Goal: Check status: Check status

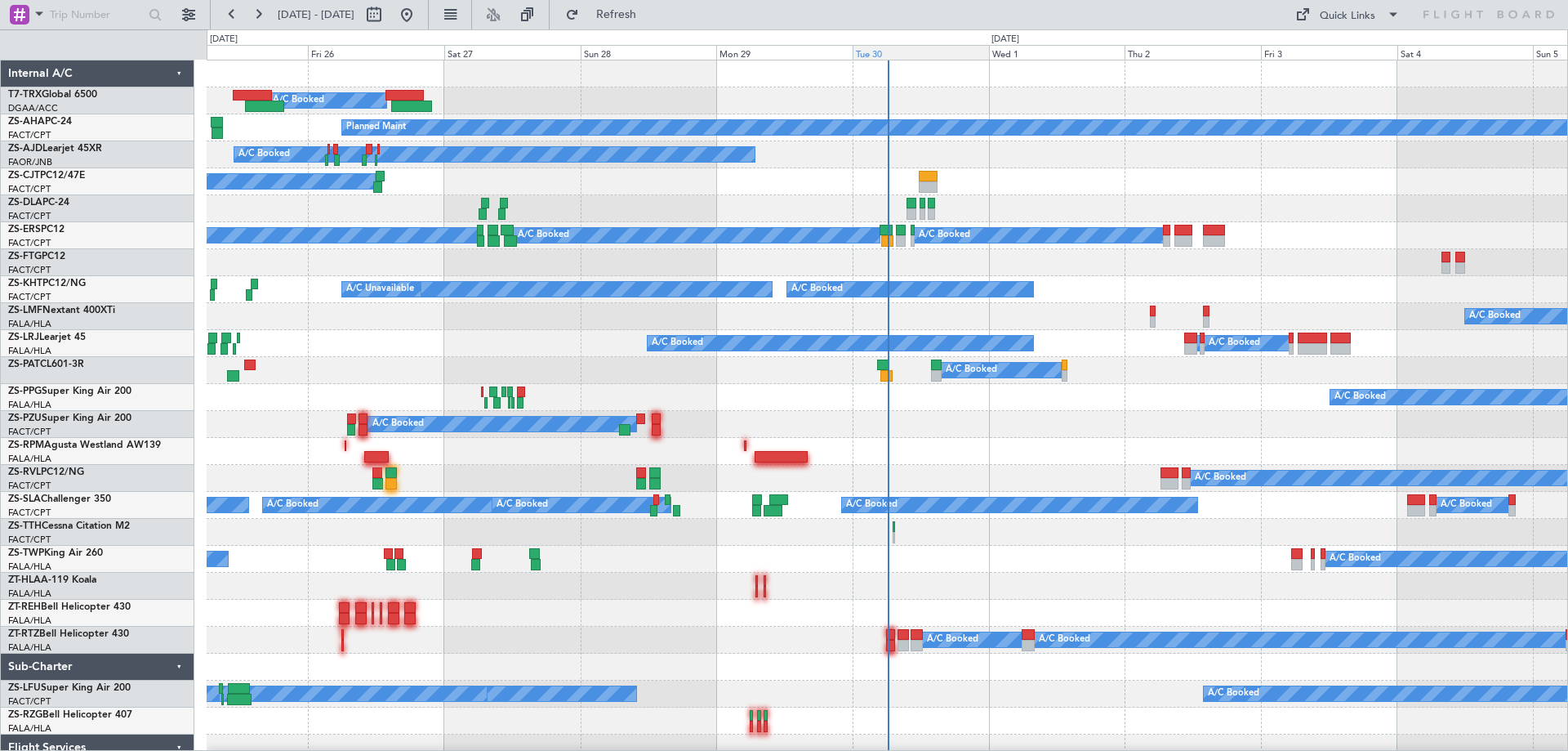
click at [875, 54] on div "Tue 30" at bounding box center [920, 52] width 136 height 15
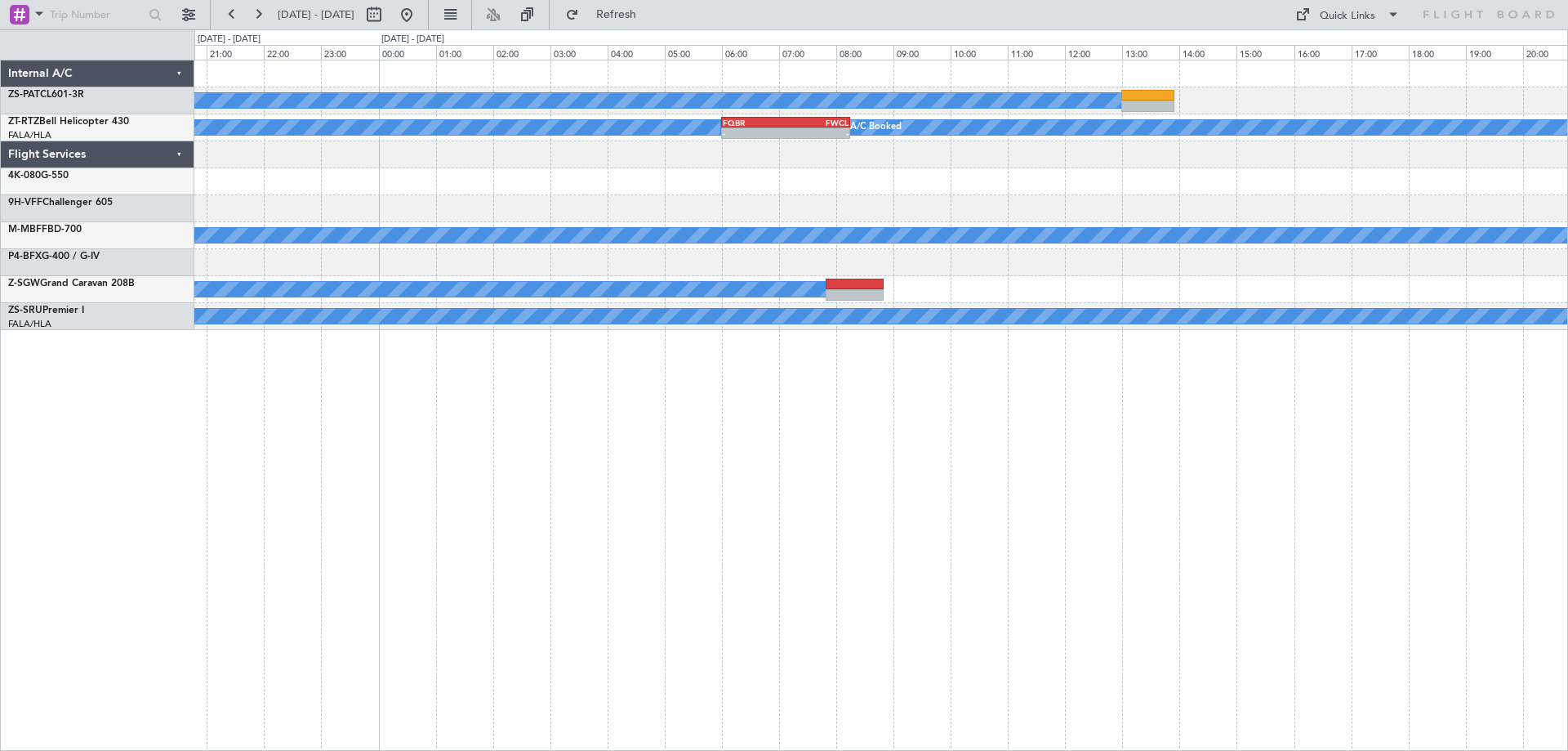
click at [1038, 557] on div "A/C Booked FQTT 14:00 Z FQMA 15:50 Z - - A/C Booked A/C Booked - - FQBR 06:00 Z…" at bounding box center [881, 405] width 1373 height 691
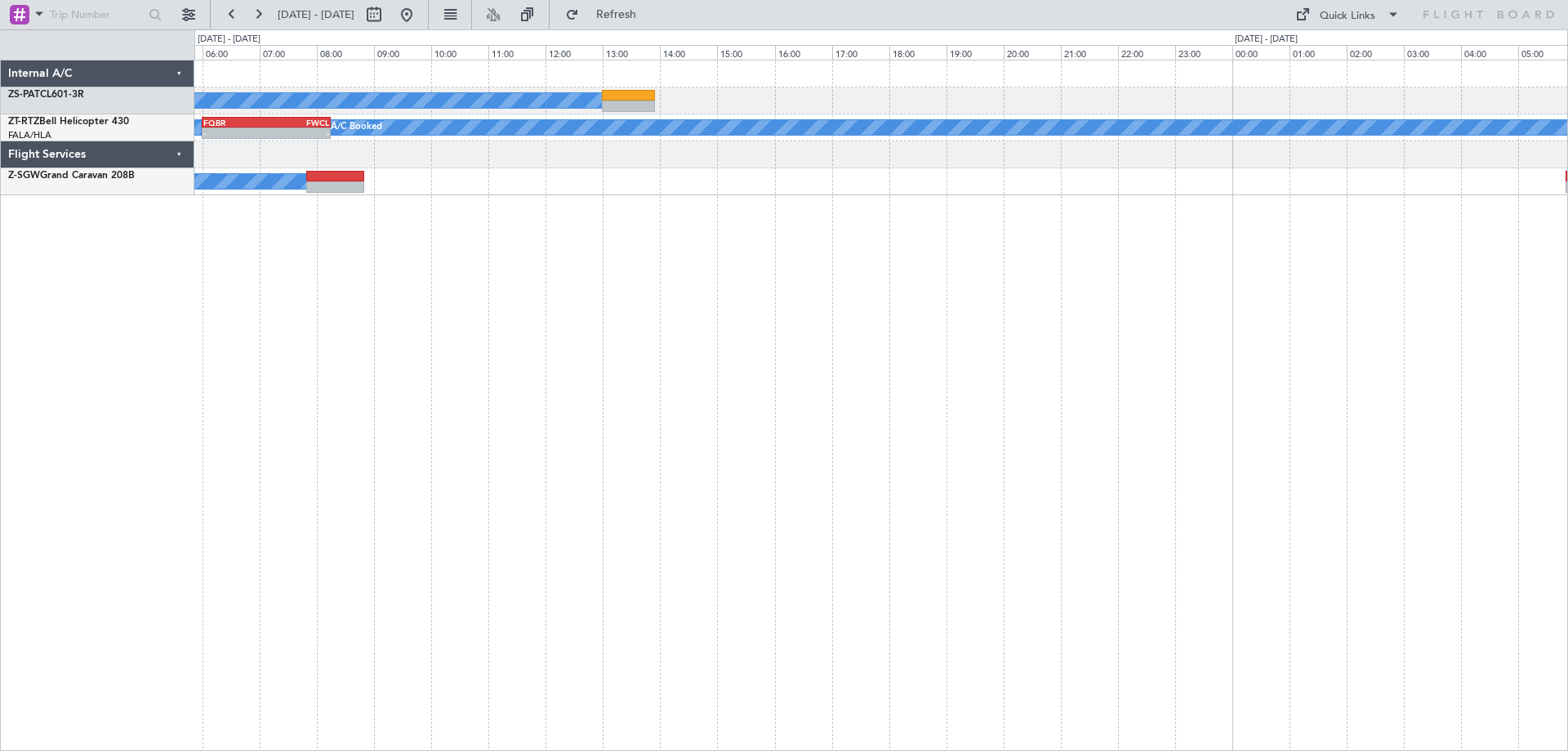
click at [180, 449] on div "A/C Booked A/C Booked A/C Booked - - FQBR 06:00 Z FWCL 08:15 Z A/C Booked A/C B…" at bounding box center [784, 389] width 1568 height 721
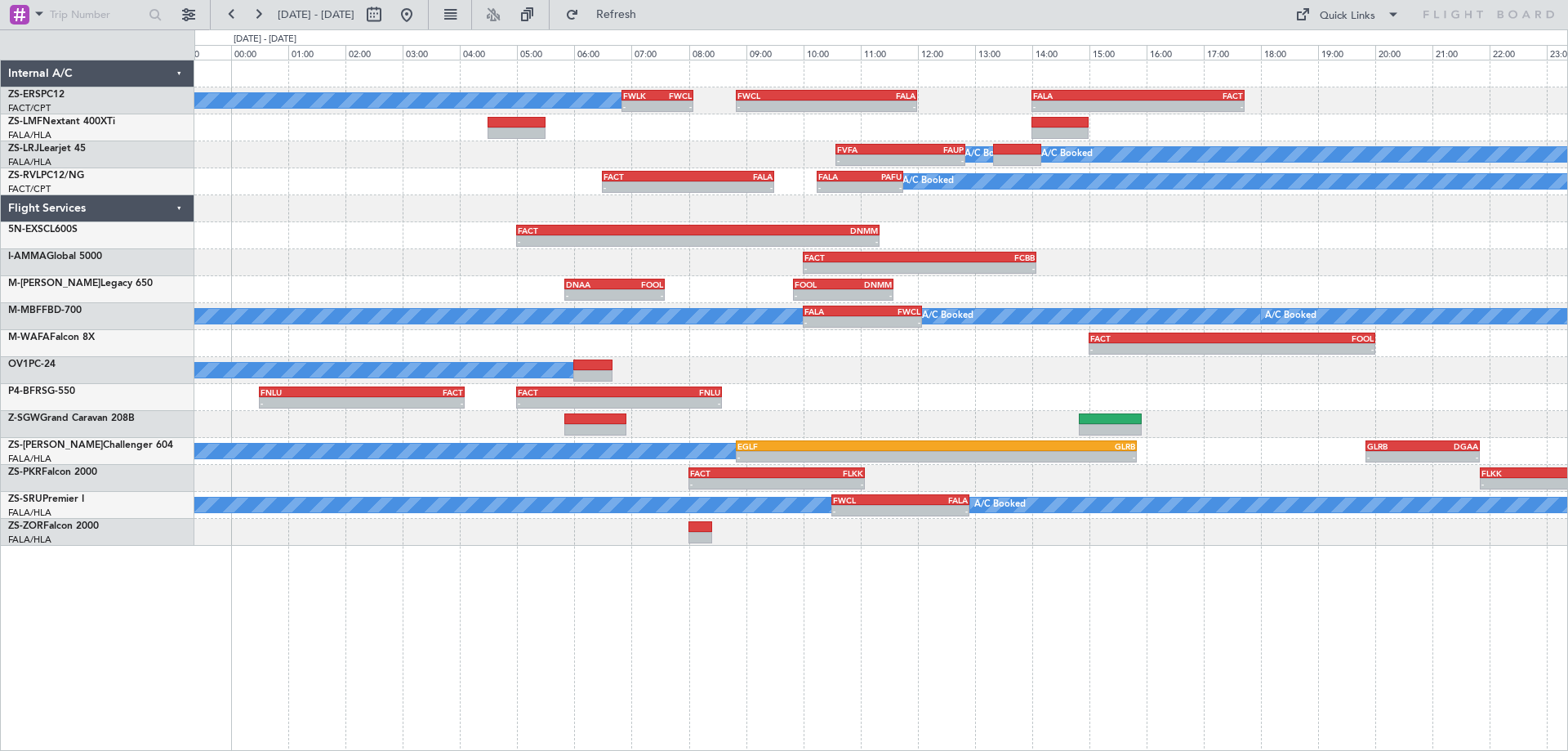
click at [570, 592] on div "A/C Booked A/C Booked - - FWLK 06:50 Z FWCL 08:05 Z - - FWCL 08:50 Z FALA 12:00…" at bounding box center [881, 405] width 1373 height 691
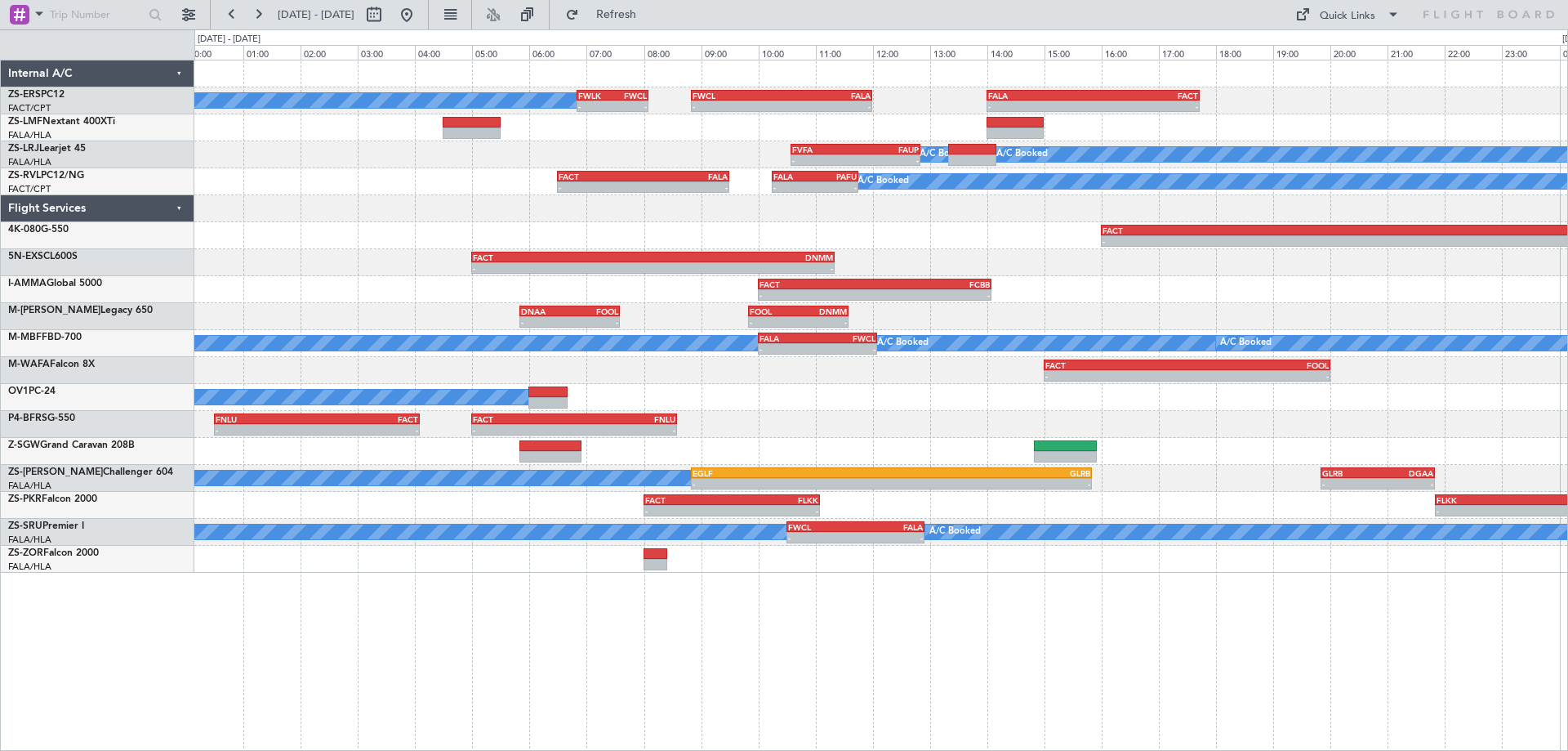
click at [1084, 311] on div "A/C Booked A/C Booked - - FWLK 06:50 Z FWCL 08:05 Z - - FWCL 08:50 Z FALA 12:00…" at bounding box center [880, 317] width 1373 height 512
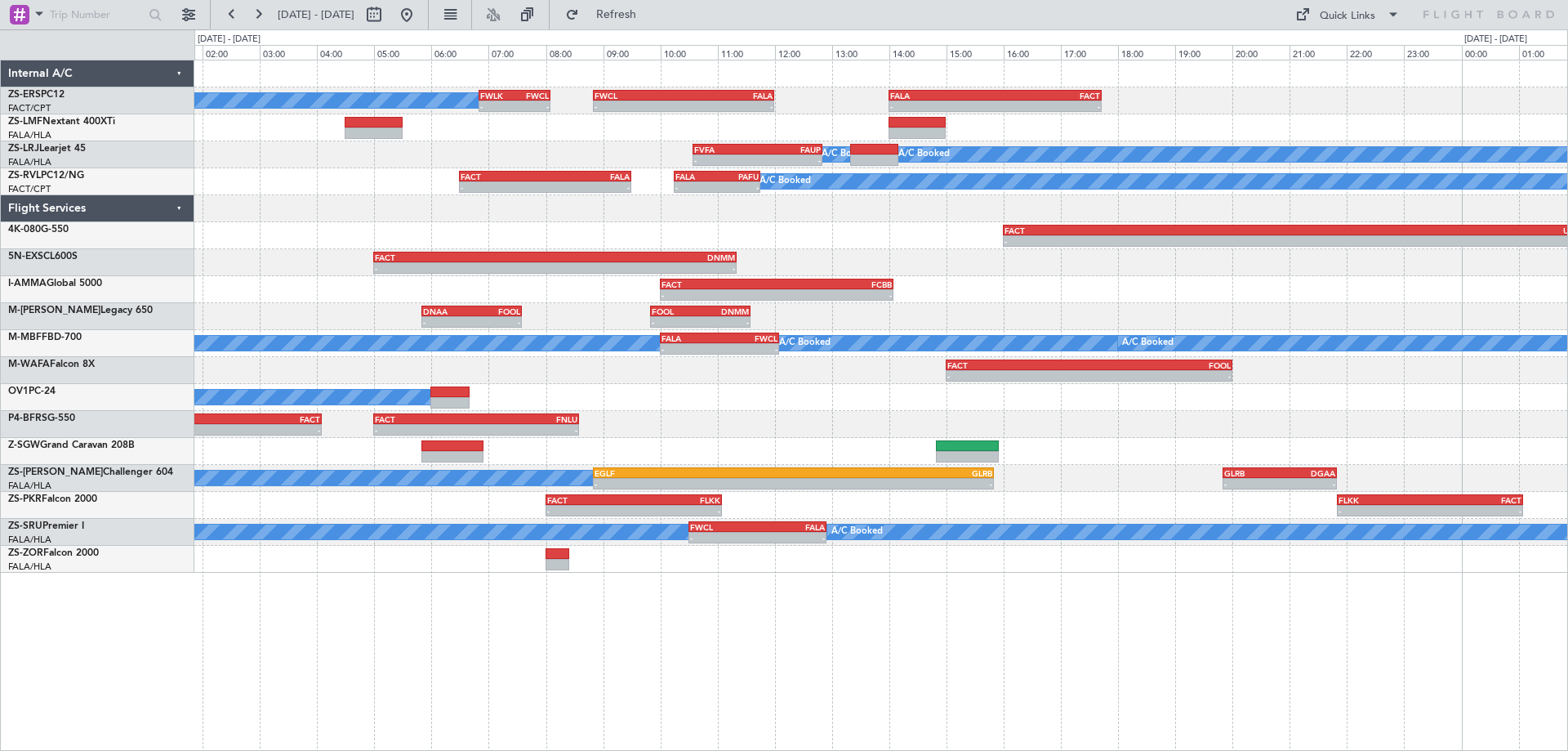
click at [887, 228] on div "- - FACT 16:00 Z UBBB 02:10 Z" at bounding box center [880, 235] width 1373 height 27
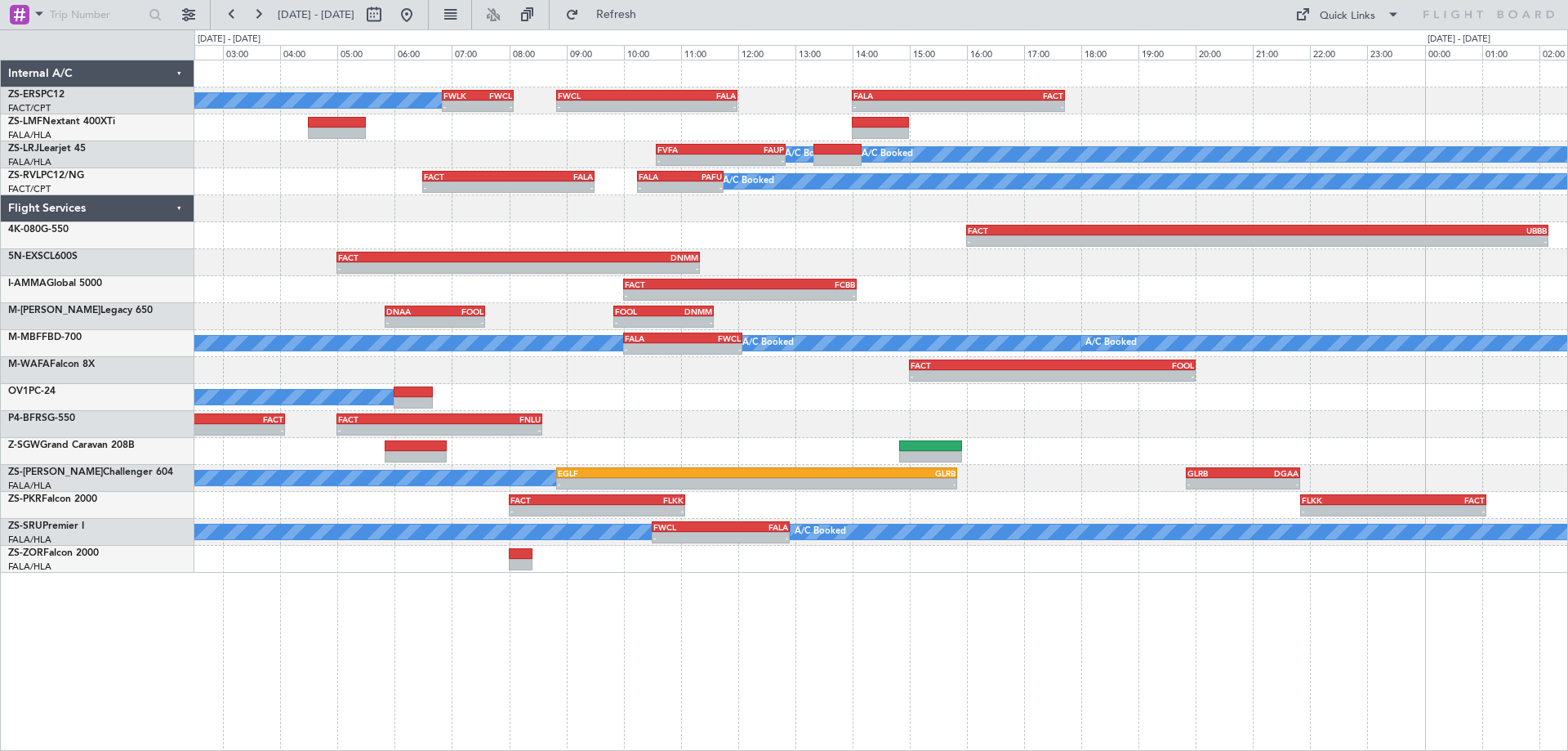
click at [1216, 289] on div "- - FACT 10:00 Z FCBB 14:05 Z" at bounding box center [880, 290] width 1373 height 27
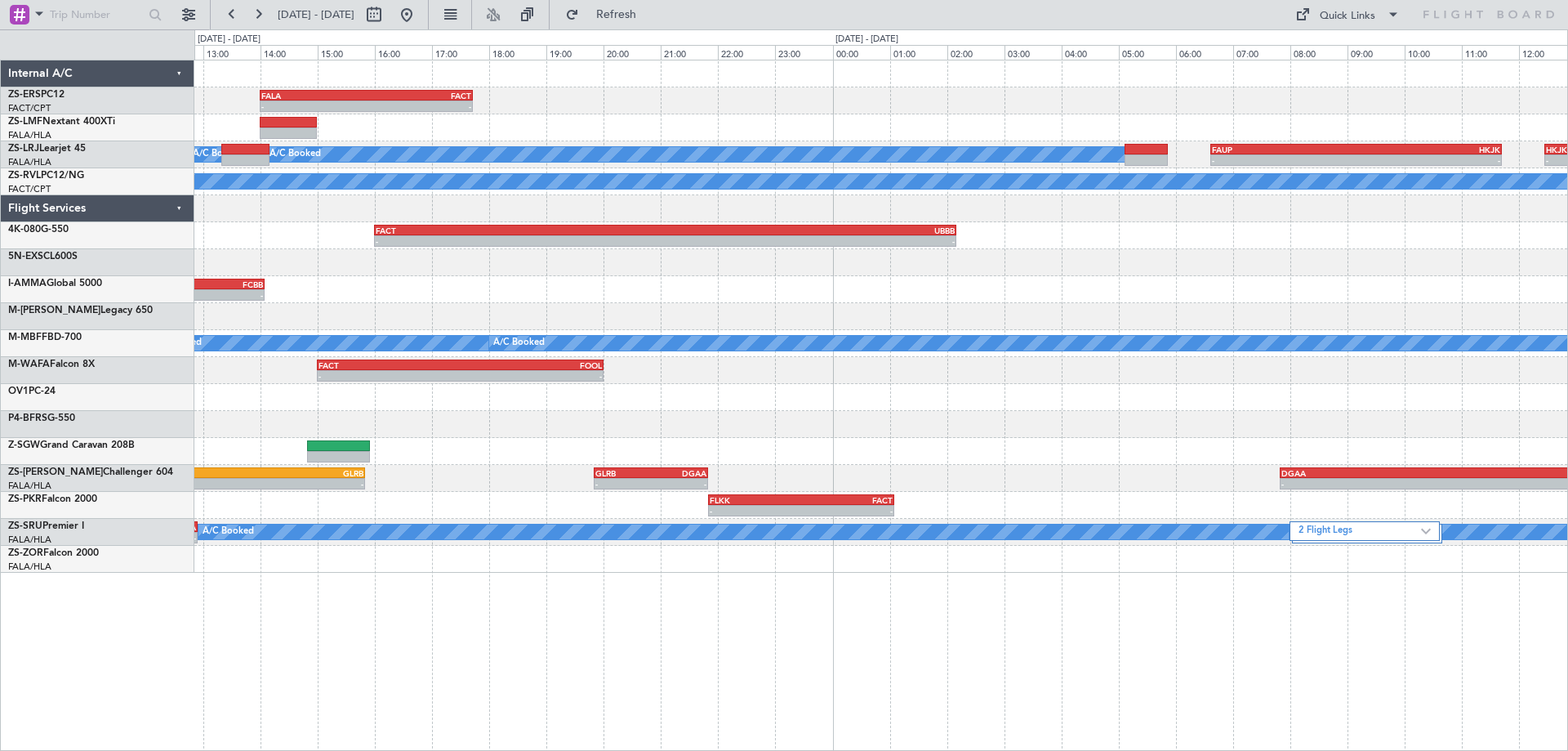
click at [547, 288] on div "- - FALA 14:00 Z FACT 17:43 Z FWCL 08:50 Z FALA 12:00 Z - - A/C Booked A/C Book…" at bounding box center [880, 317] width 1373 height 512
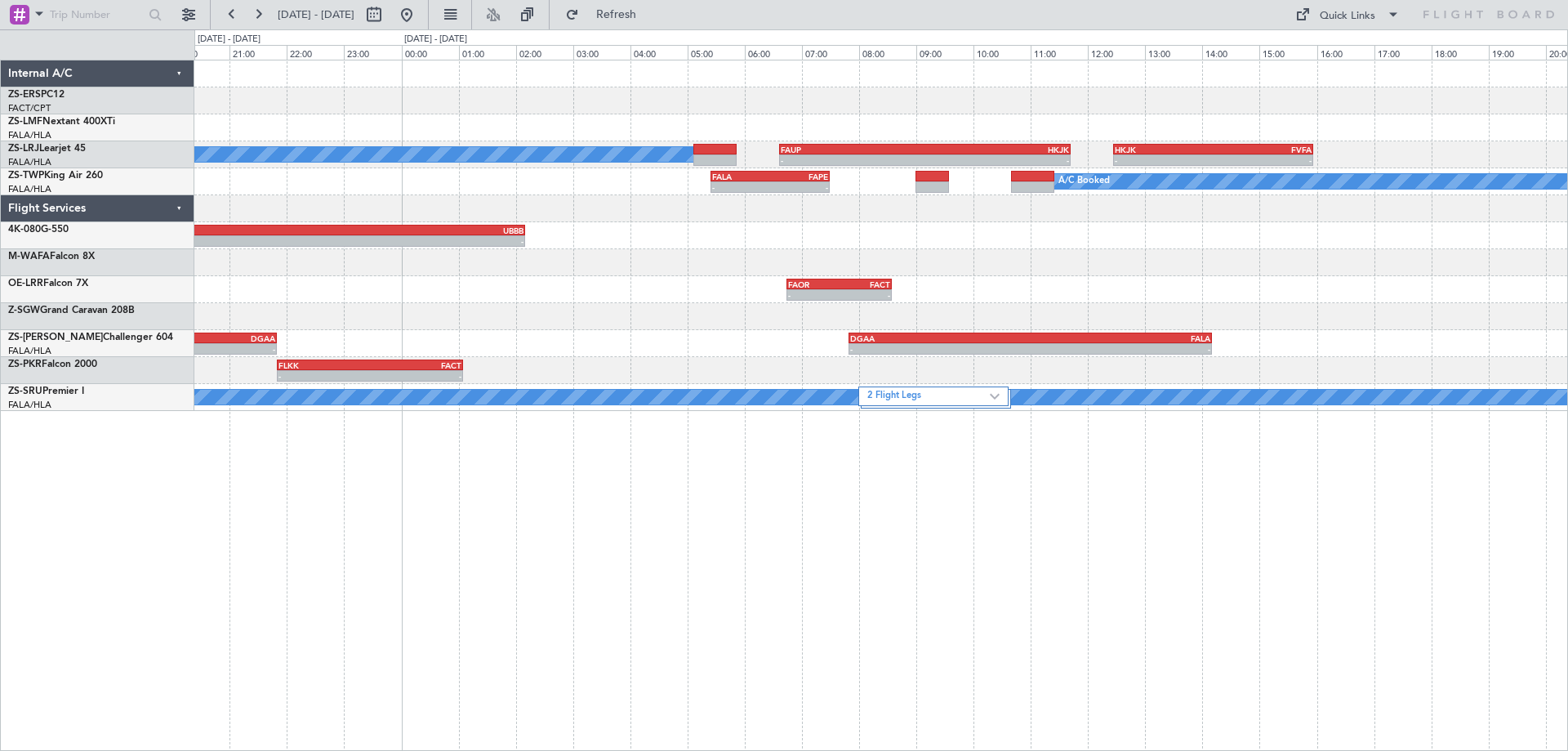
click at [916, 256] on div "- - FACT 15:00 Z FOOL 20:00 Z" at bounding box center [880, 262] width 1373 height 27
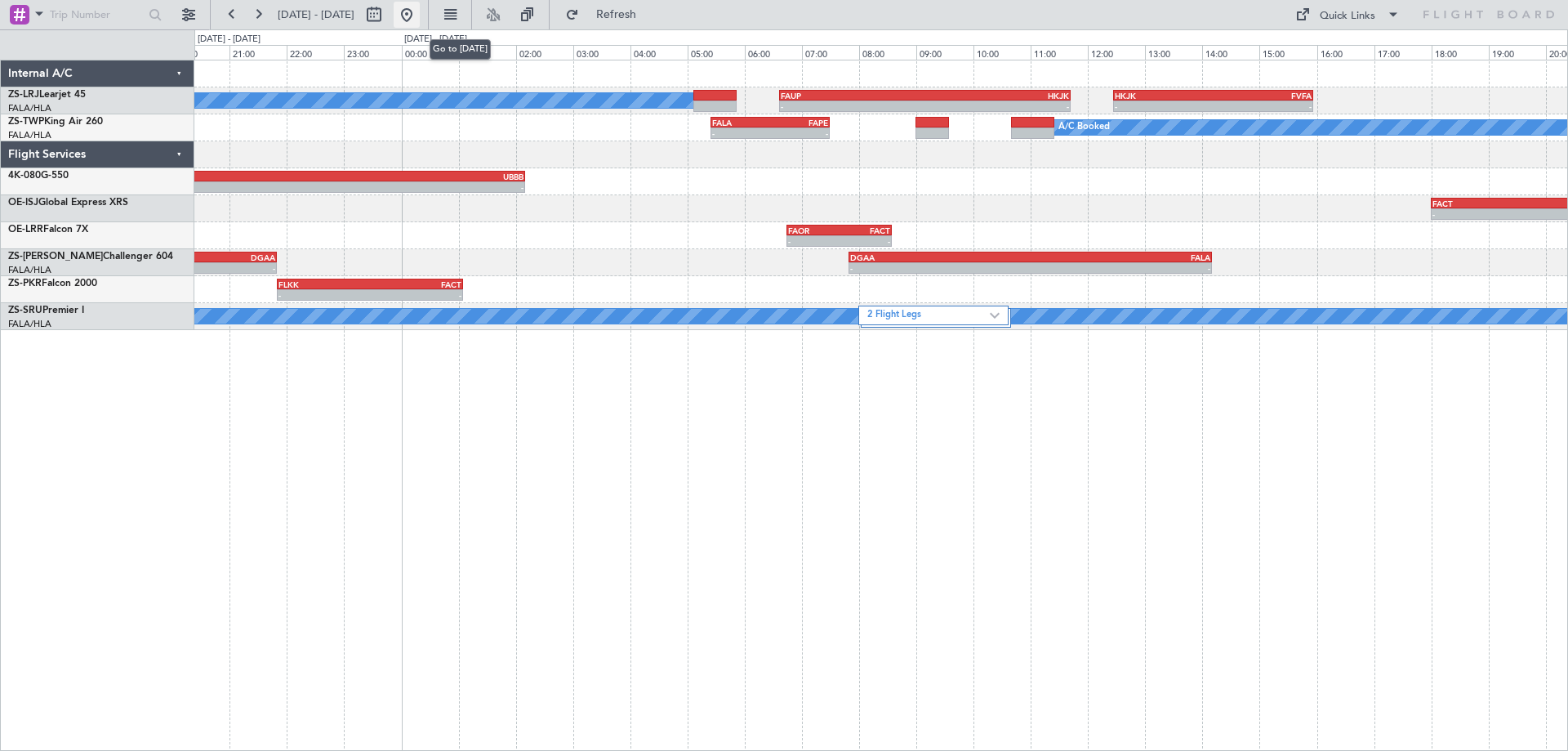
click at [420, 21] on button at bounding box center [407, 15] width 26 height 26
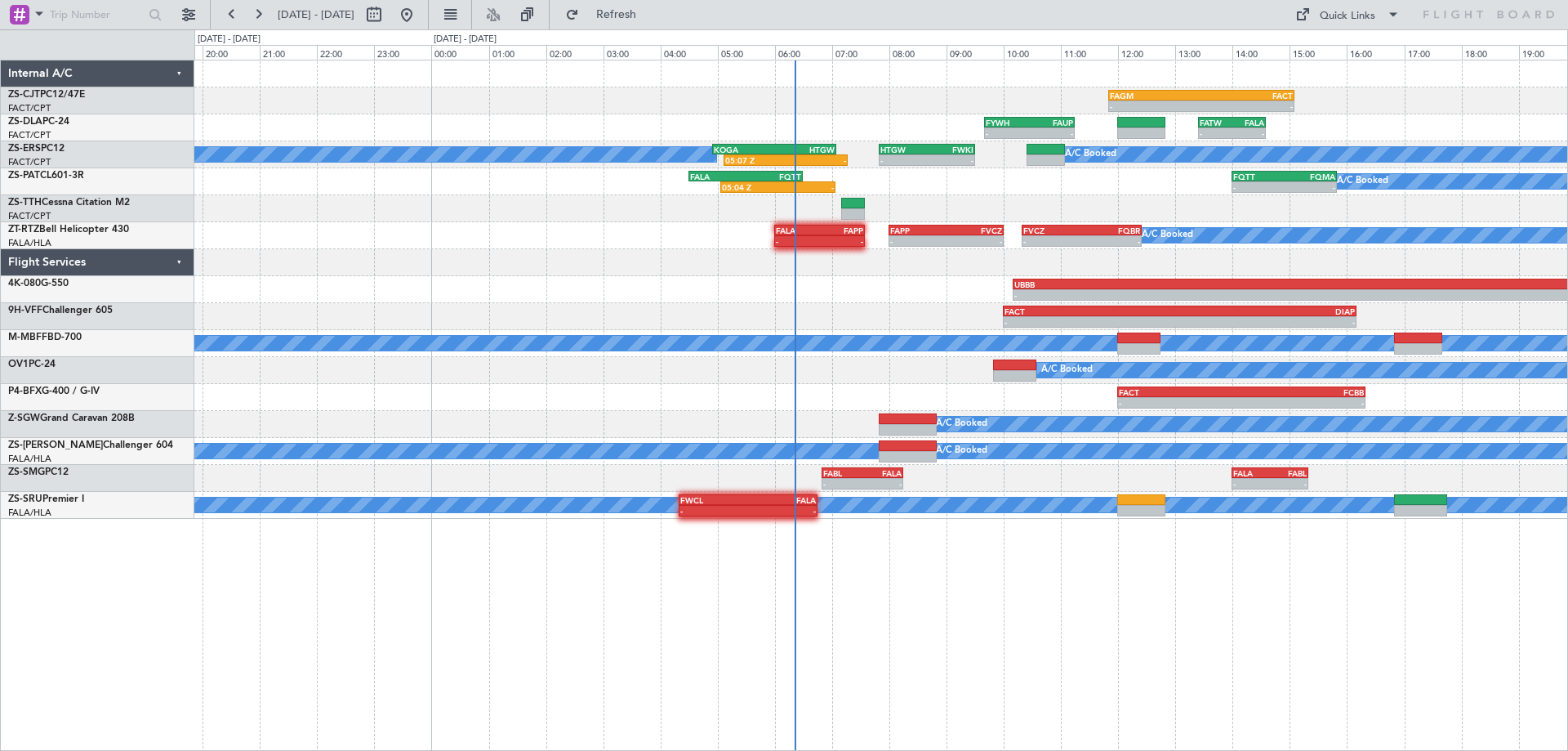
click at [1165, 646] on div "- - FAGM 11:50 Z FACT 15:05 Z - - FYWH 09:40 Z FAUP 11:15 Z - - FATW 13:25 Z FA…" at bounding box center [881, 405] width 1373 height 691
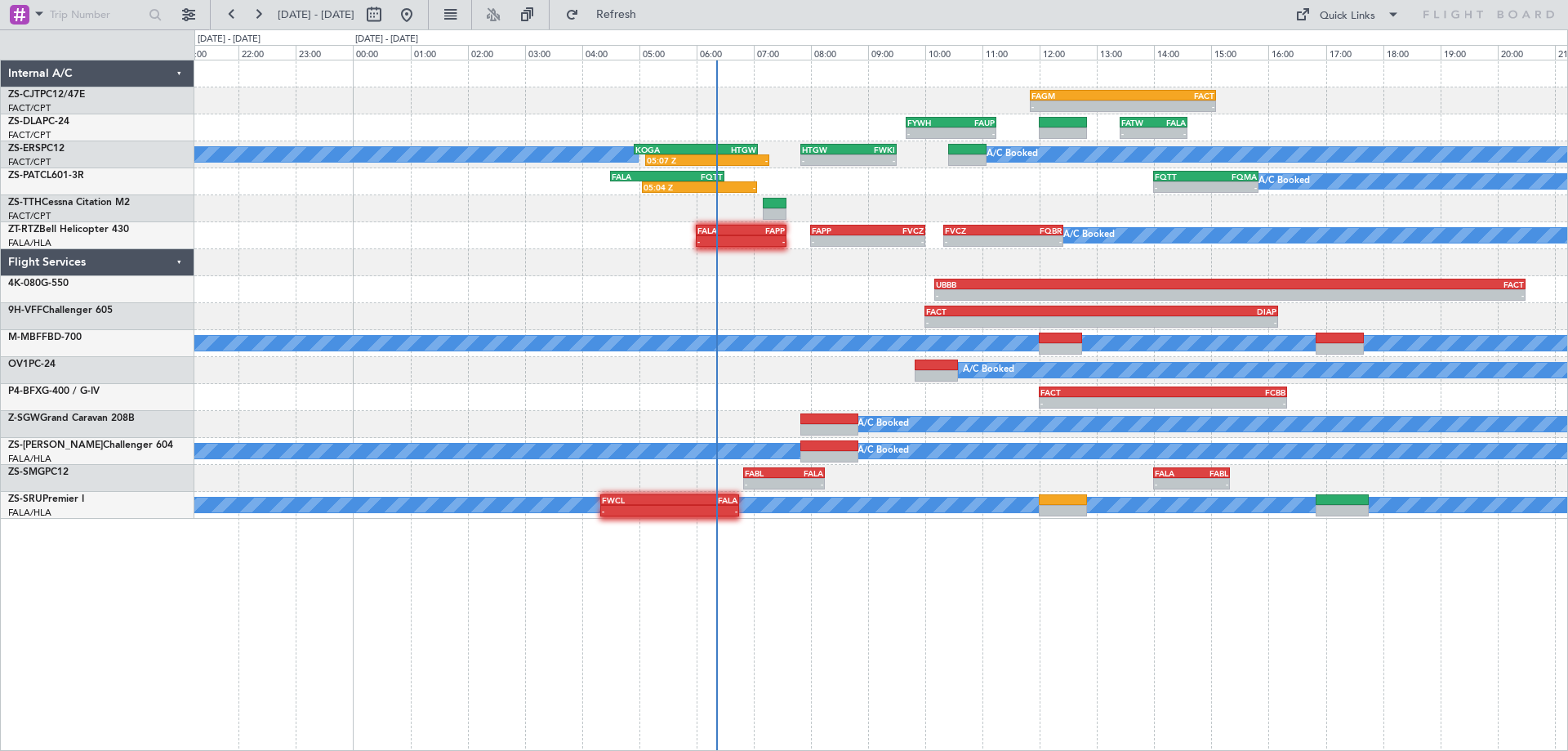
click at [1347, 650] on div "- - FAGM 11:50 Z FACT 15:05 Z - - FYWH 09:40 Z FAUP 11:15 Z - - FATW 13:25 Z FA…" at bounding box center [881, 405] width 1373 height 691
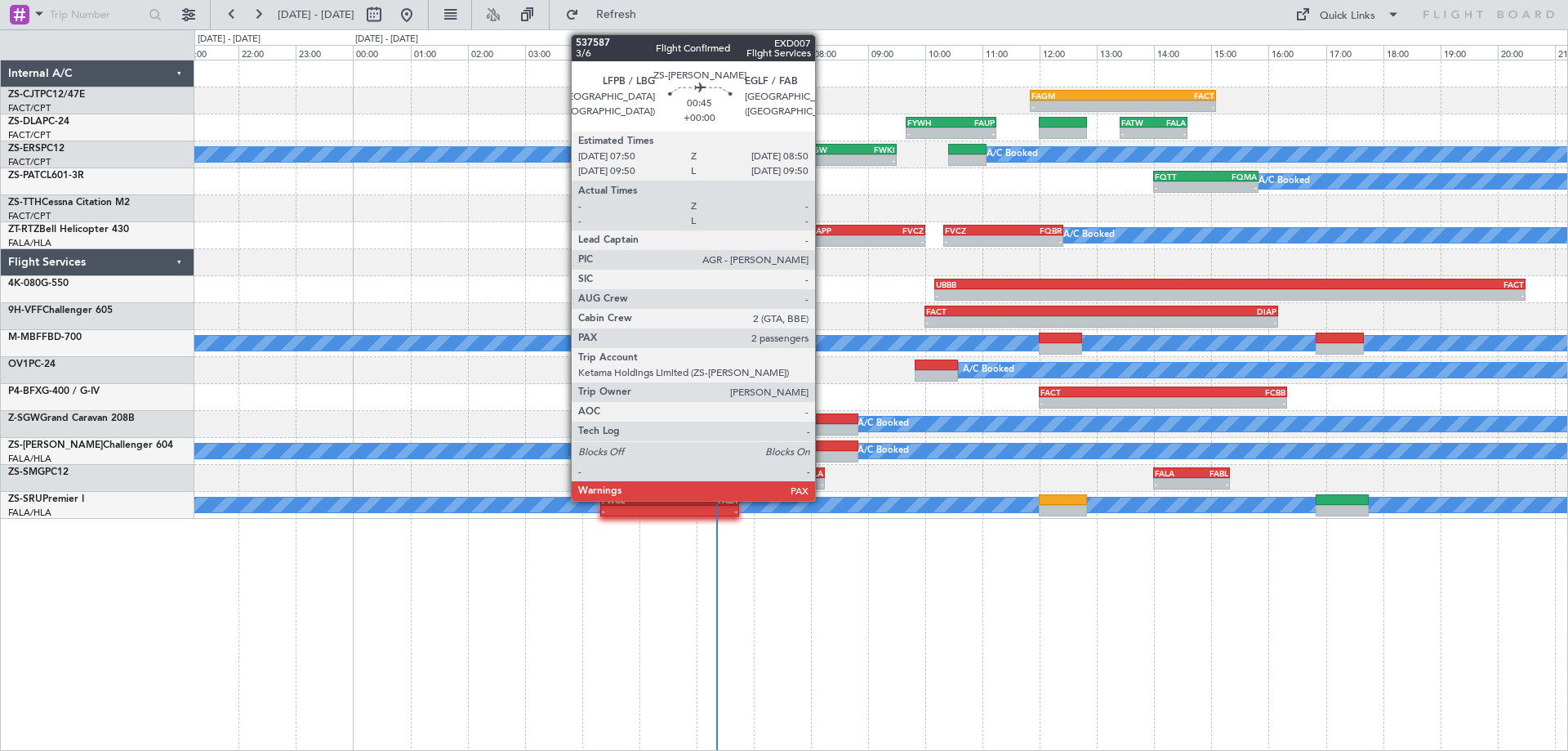
click at [822, 453] on div at bounding box center [829, 456] width 58 height 11
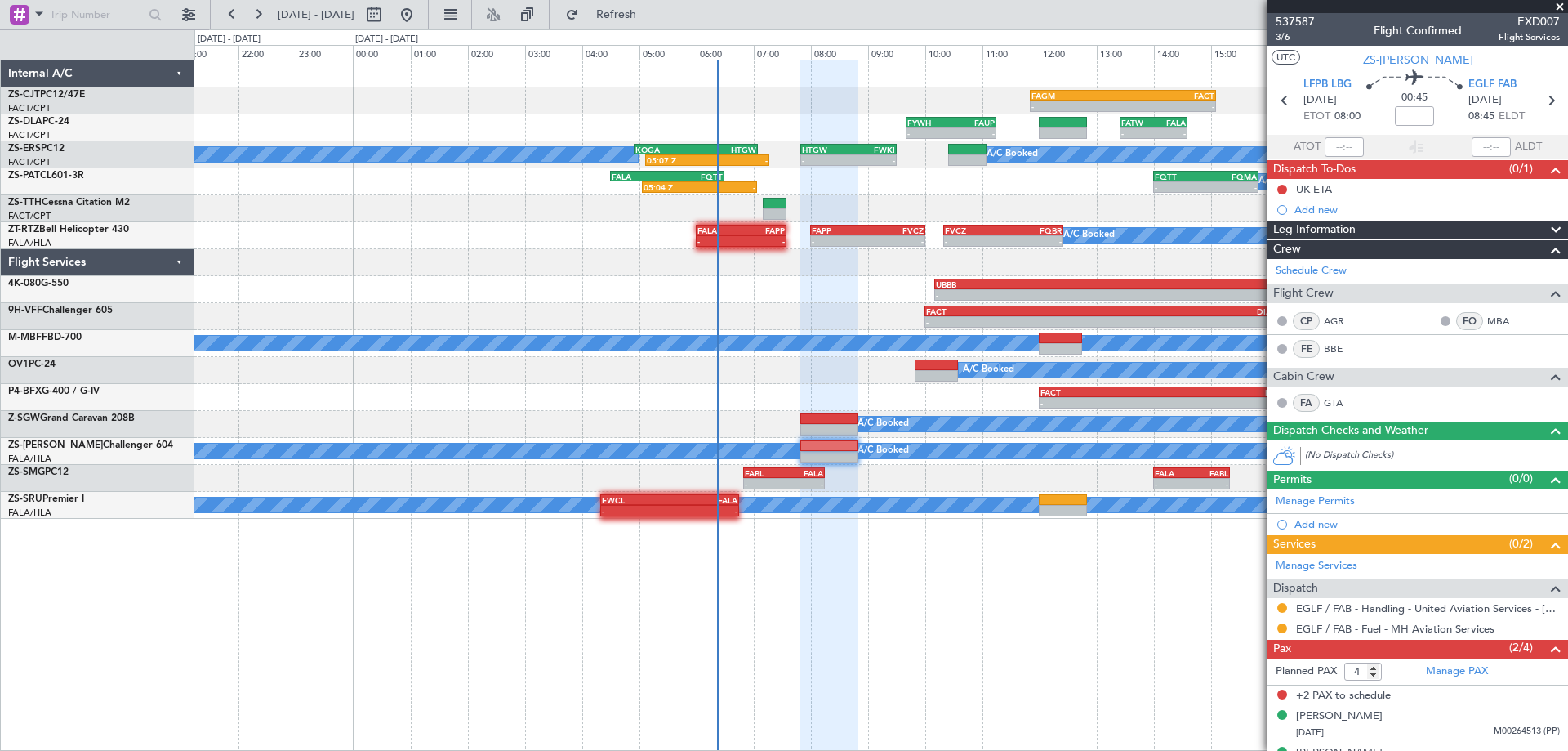
scroll to position [28, 0]
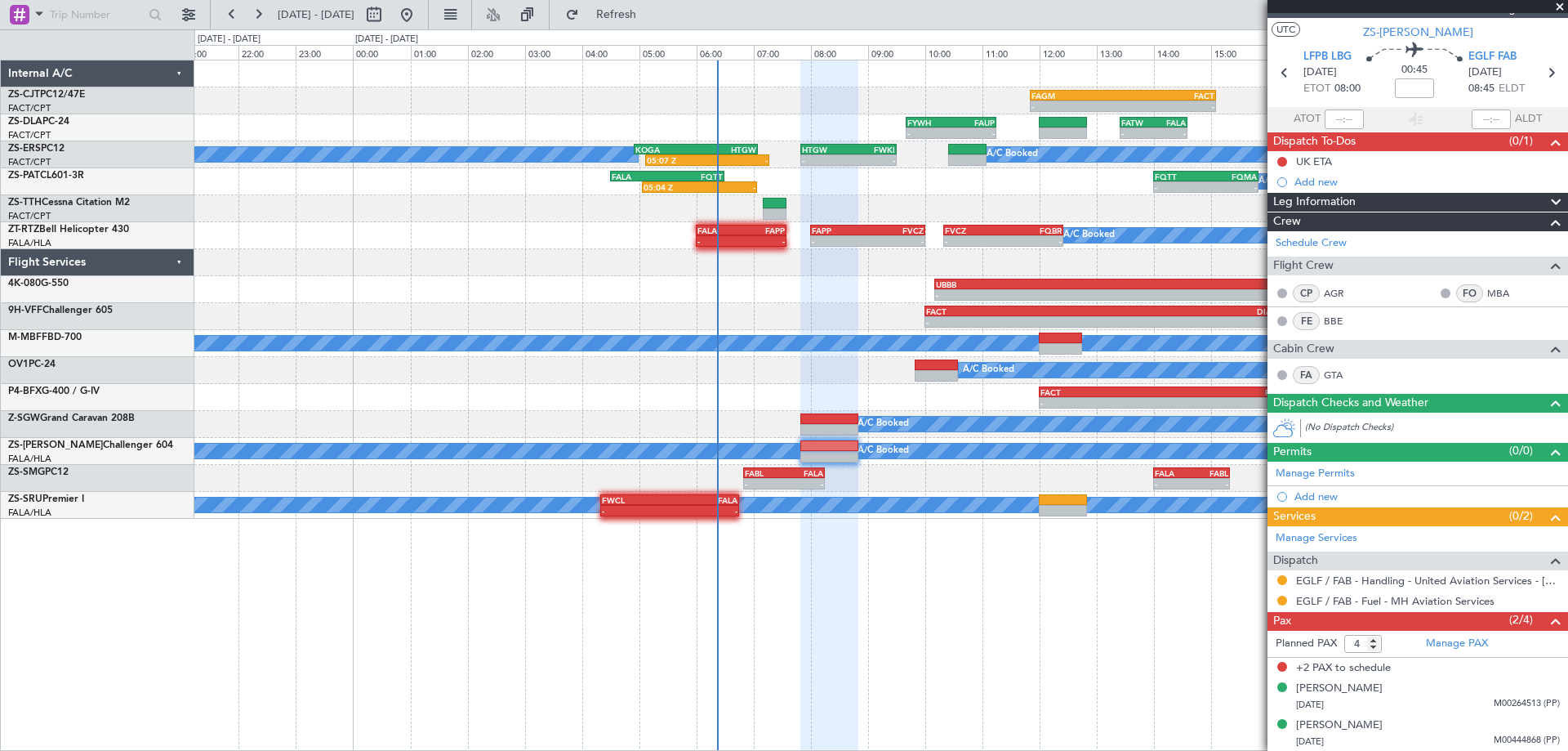
click at [1561, 5] on span at bounding box center [1560, 7] width 17 height 15
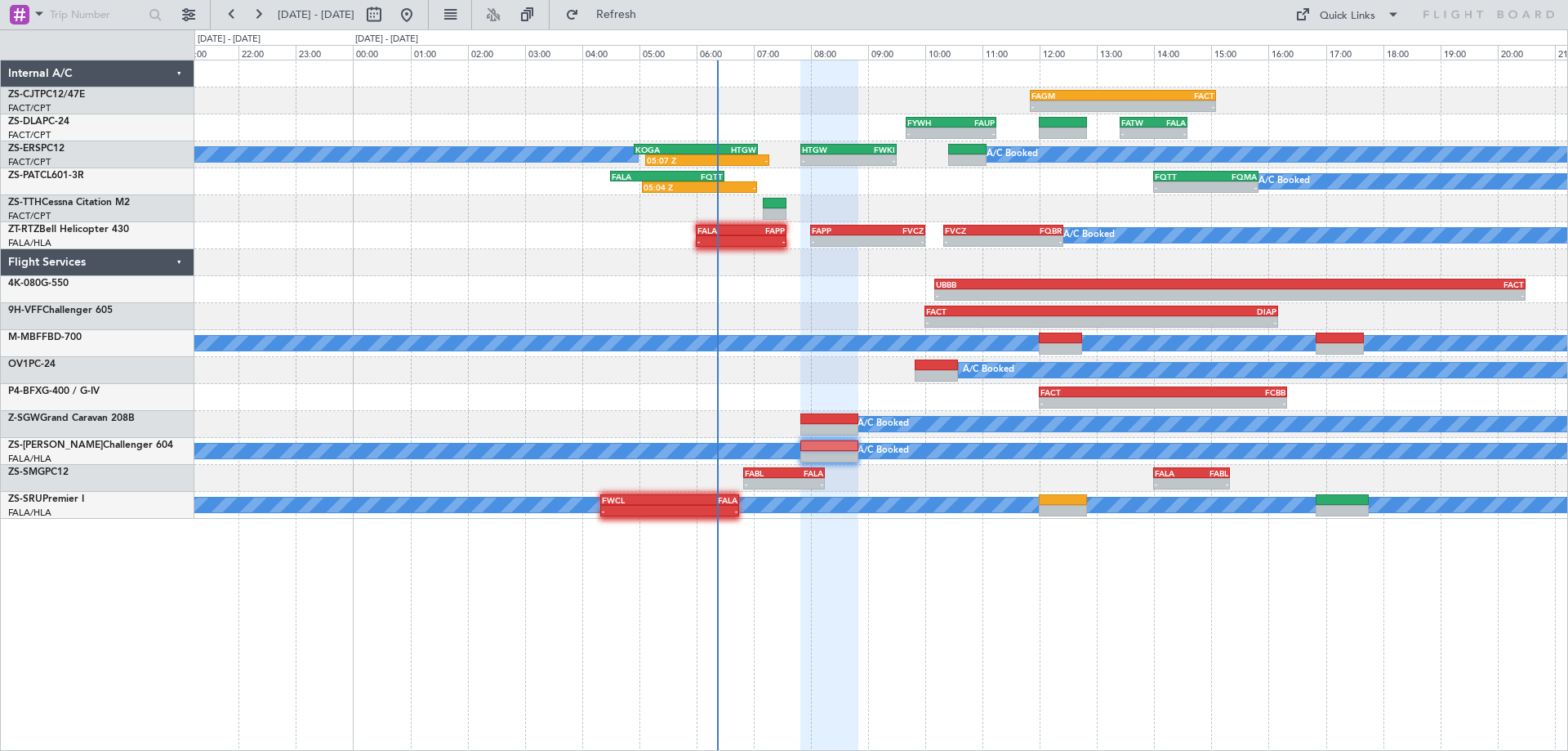
type input "0"
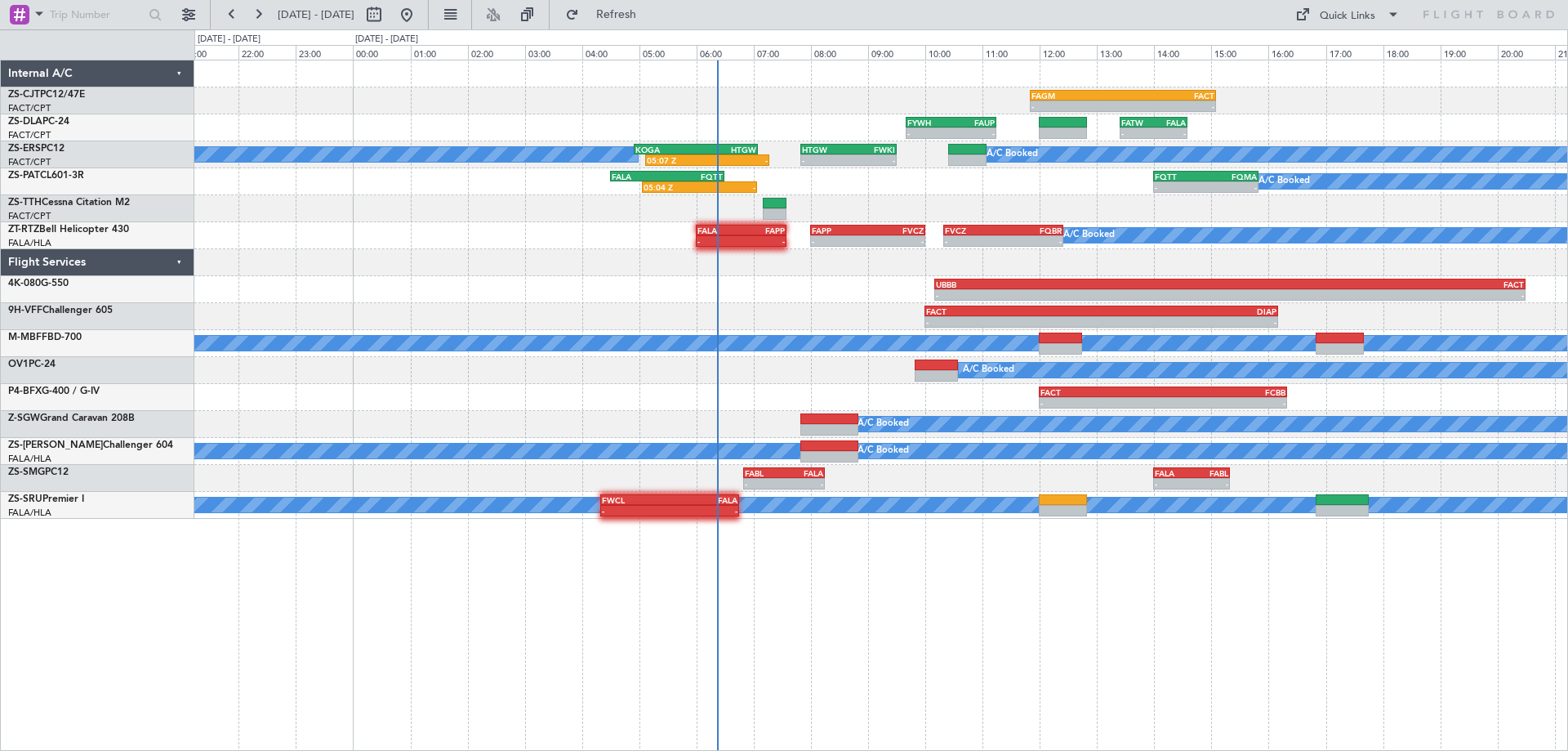
scroll to position [0, 0]
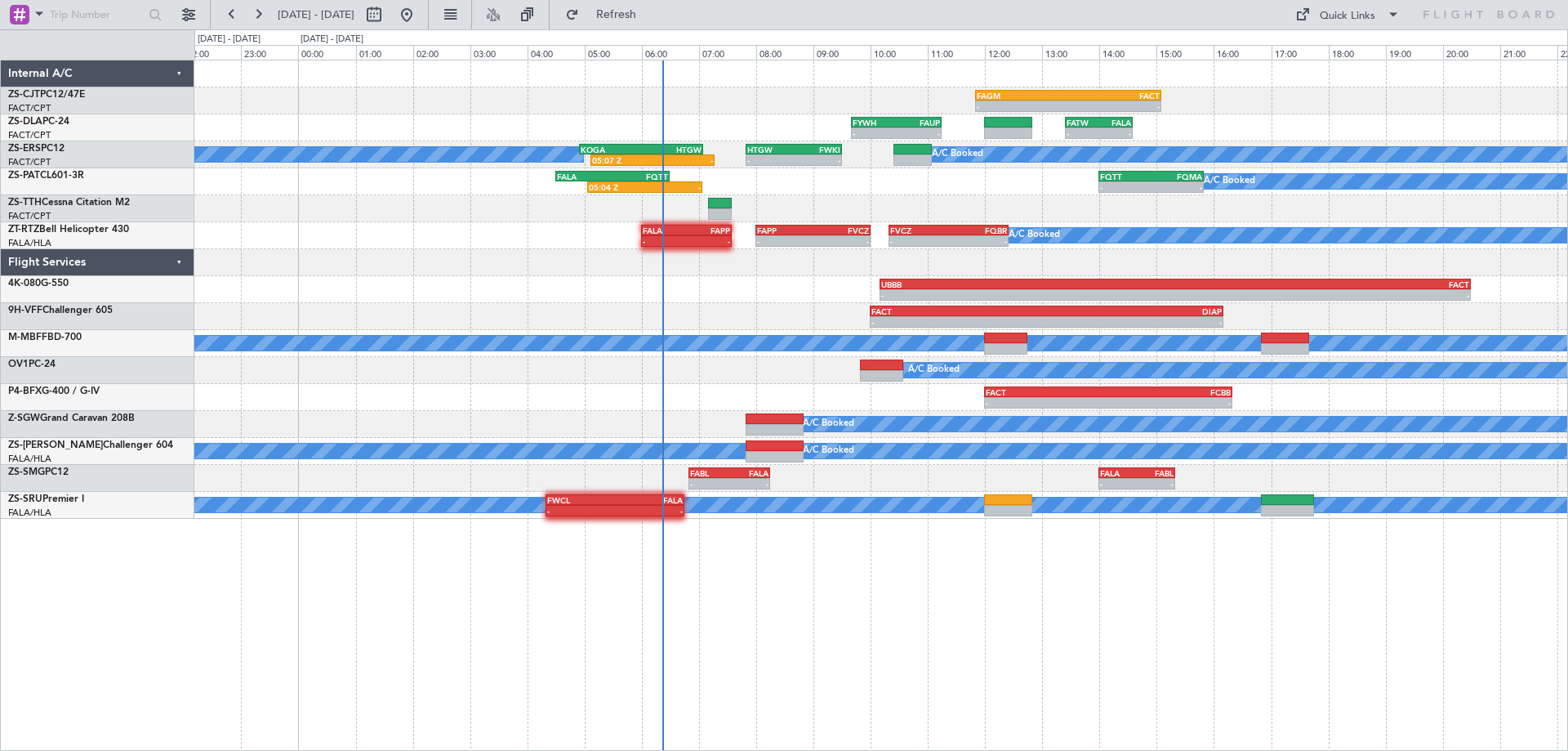
click at [1367, 217] on div at bounding box center [880, 209] width 1373 height 27
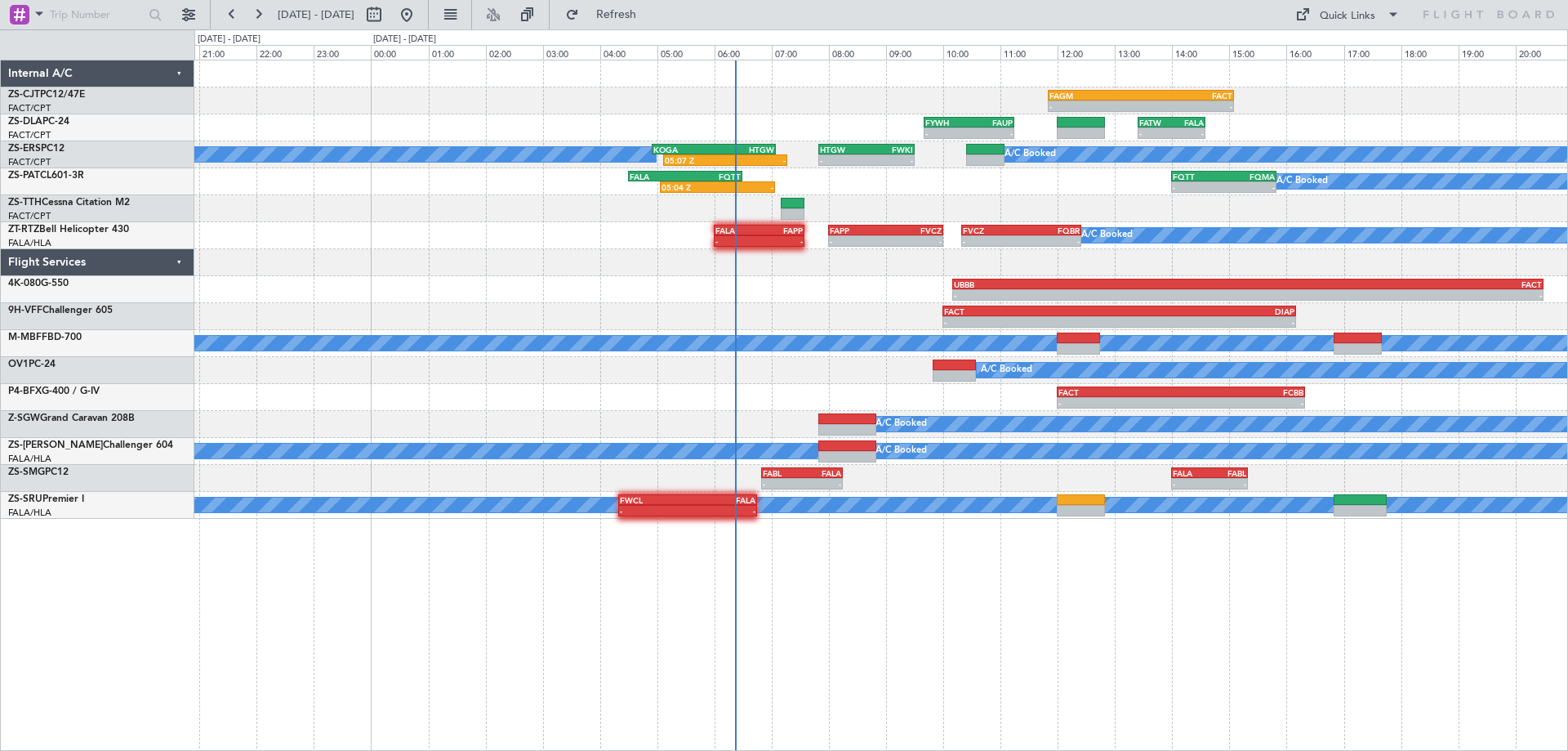
click at [936, 596] on div "- - FAGM 11:50 Z FACT 15:05 Z - - FYWH 09:40 Z FAUP 11:15 Z - - FATW 13:25 Z FA…" at bounding box center [881, 405] width 1373 height 691
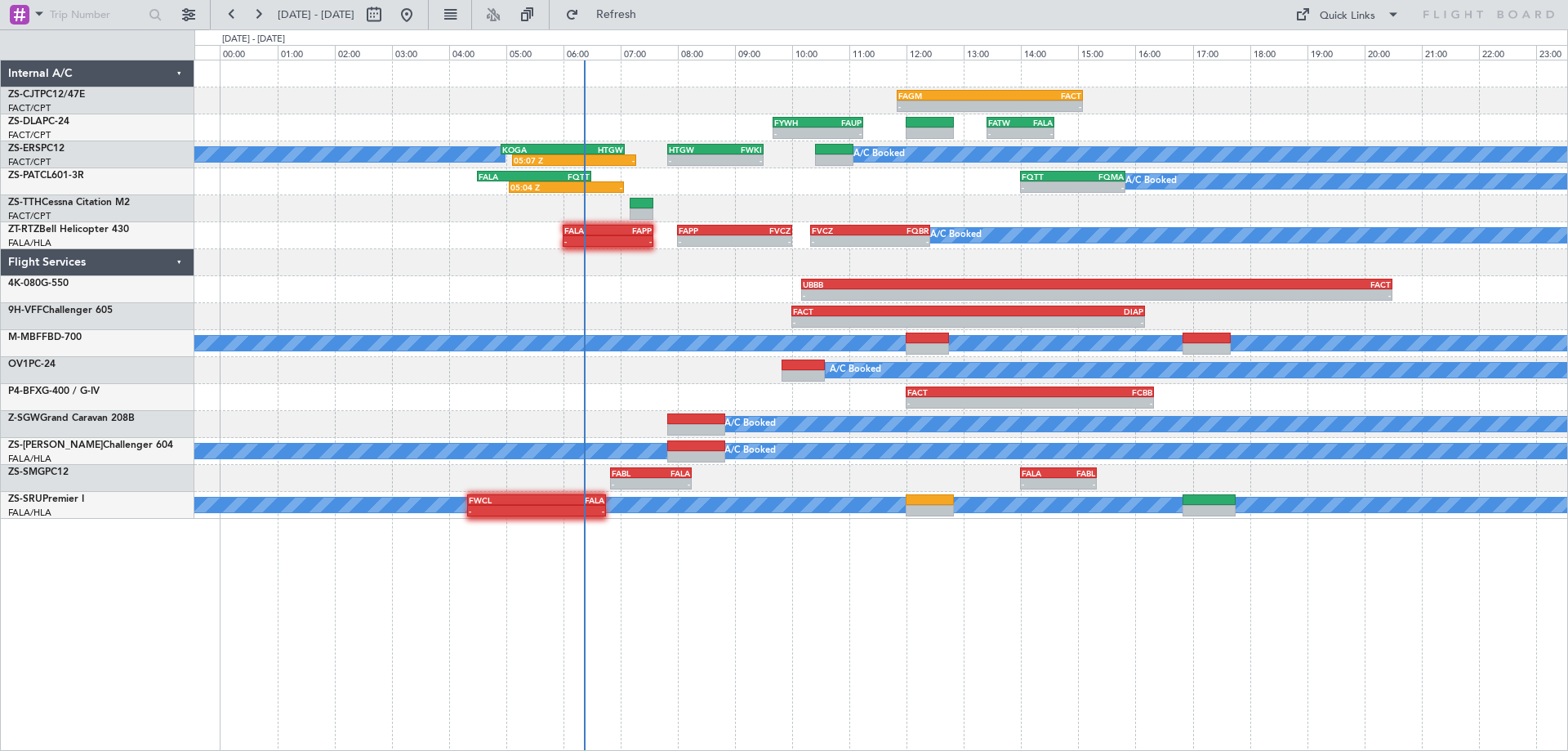
click at [1008, 628] on div "- - FAGM 11:50 Z FACT 15:05 Z - - FYWH 09:40 Z FAUP 11:15 Z - - FATW 13:25 Z FA…" at bounding box center [881, 405] width 1373 height 691
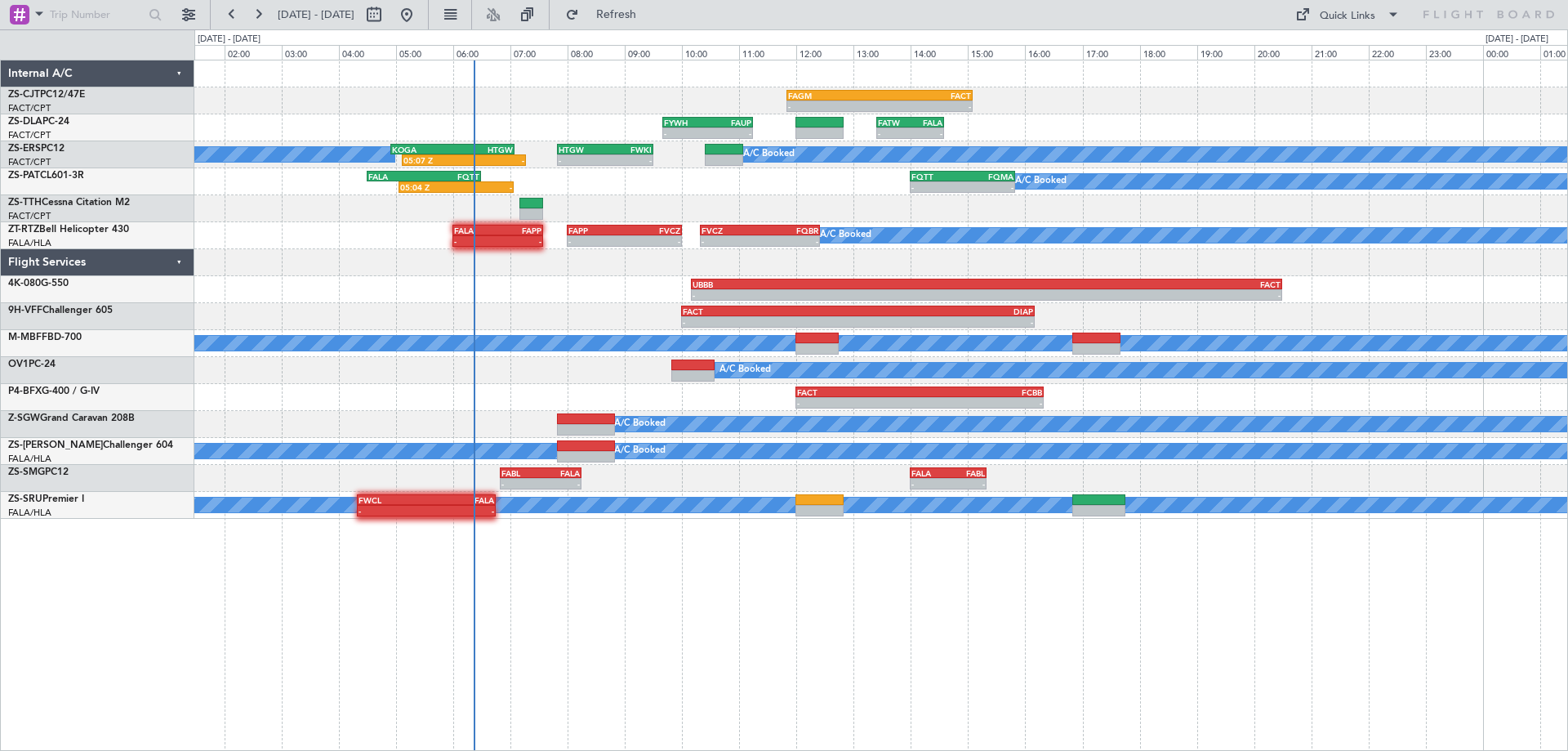
click at [1166, 205] on div at bounding box center [880, 209] width 1373 height 27
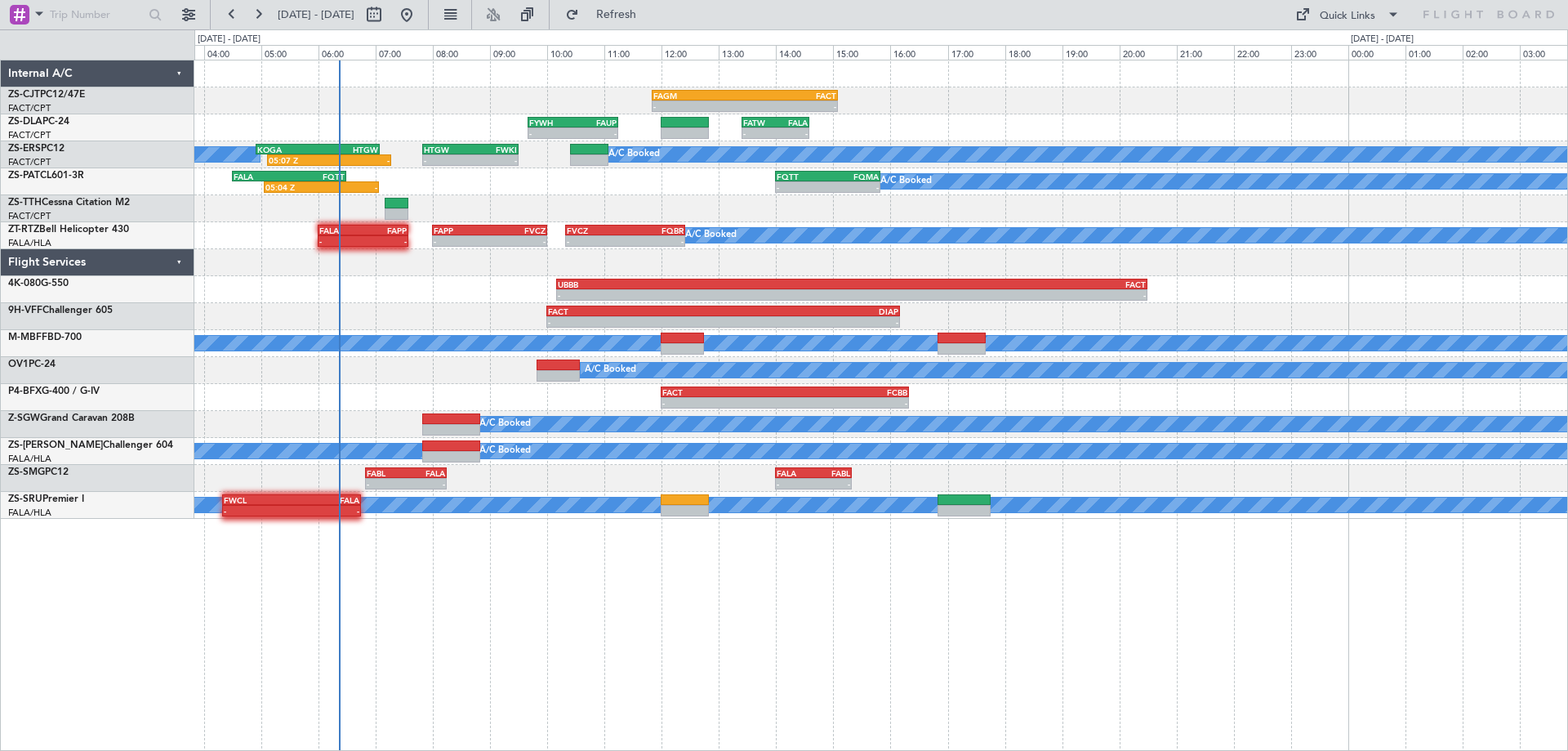
click at [1257, 624] on div "- - FAGM 11:50 Z FACT 15:05 Z - - FYWH 09:40 Z FAUP 11:15 Z - - FATW 13:25 Z FA…" at bounding box center [881, 405] width 1373 height 691
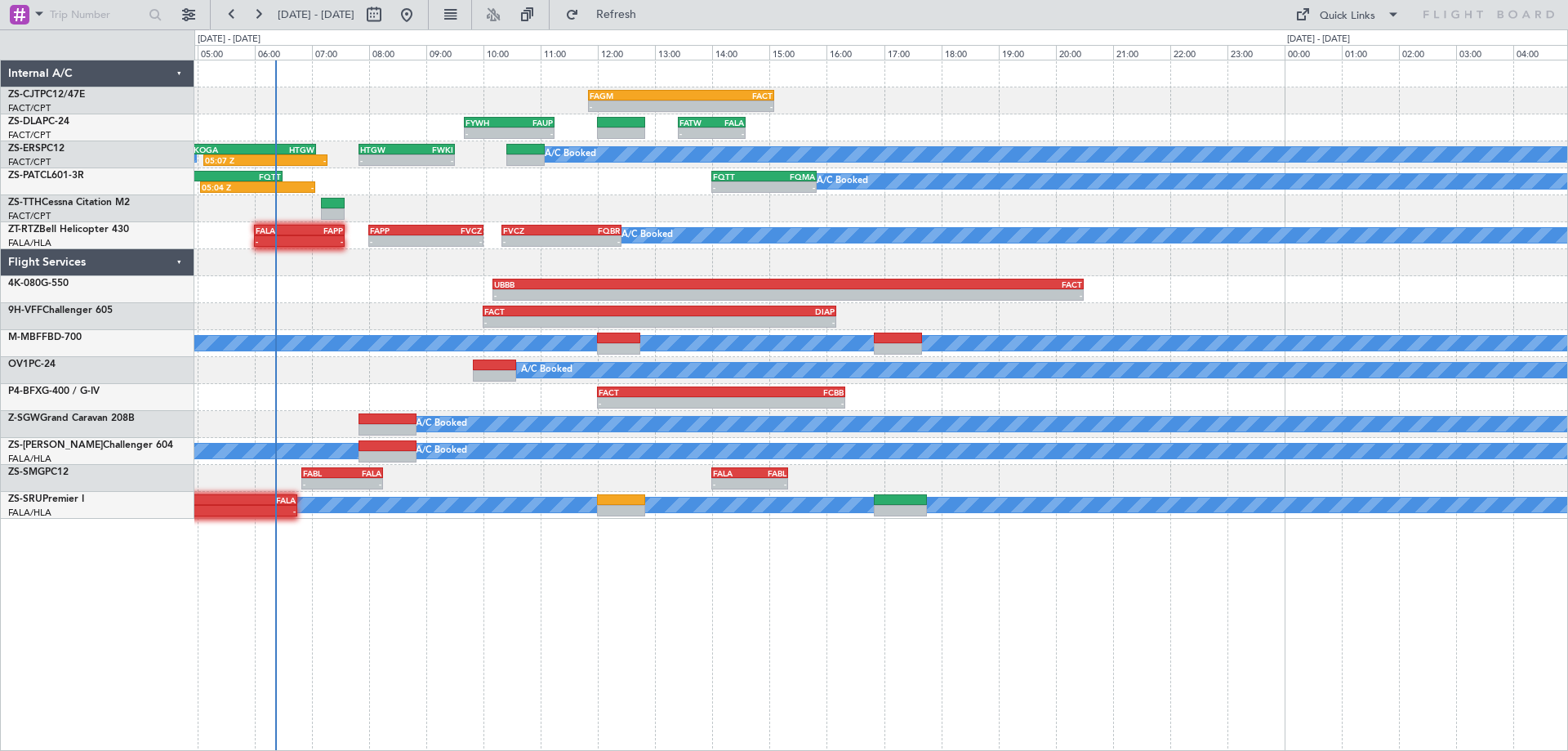
click at [1451, 582] on div "- - FAGM 11:50 Z FACT 15:05 Z - - FYWH 09:40 Z FAUP 11:15 Z - - FATW 13:25 Z FA…" at bounding box center [881, 405] width 1373 height 691
